Goal: Transaction & Acquisition: Purchase product/service

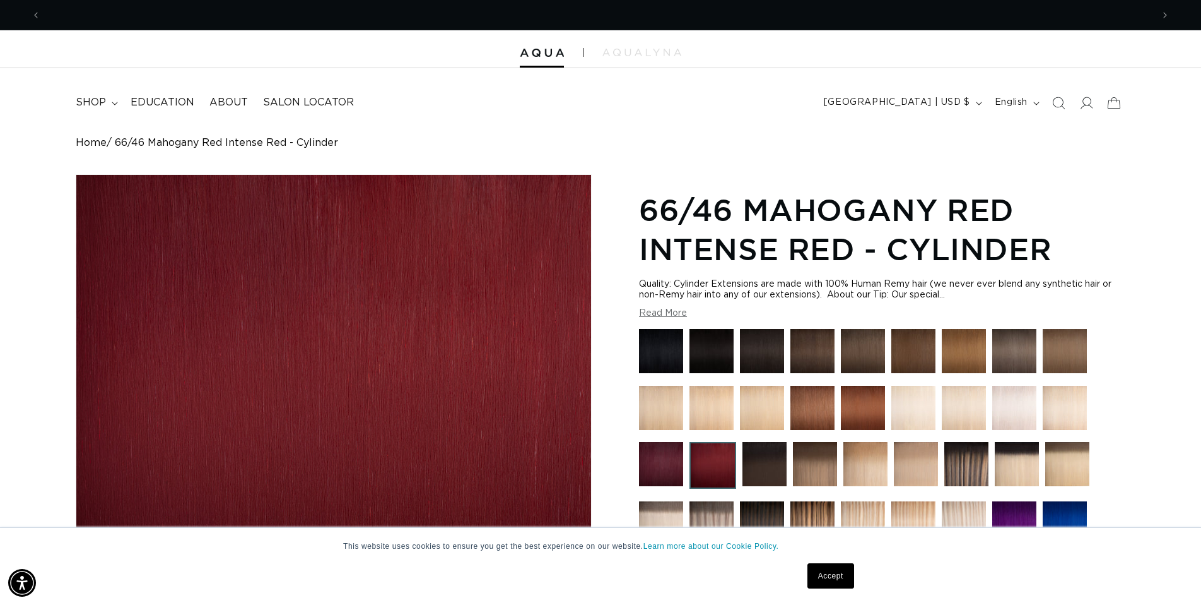
scroll to position [0, 1112]
